Goal: Find specific page/section: Find specific page/section

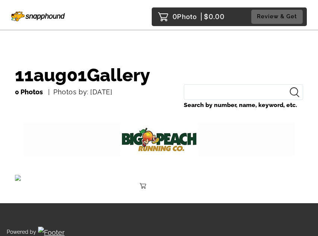
scroll to position [104, 0]
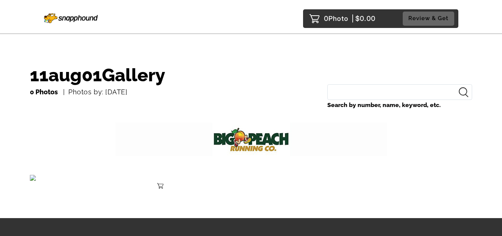
scroll to position [14, 0]
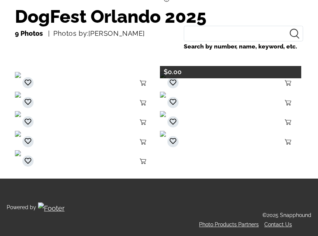
scroll to position [75, 0]
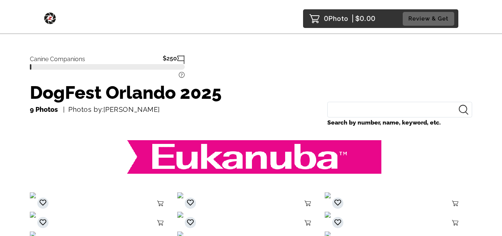
click at [237, 153] on img at bounding box center [251, 157] width 272 height 34
click at [47, 15] on img at bounding box center [50, 16] width 12 height 15
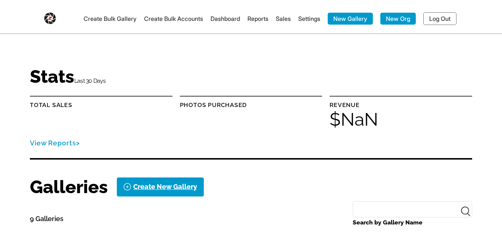
click at [449, 13] on link "Log Out" at bounding box center [439, 18] width 33 height 13
